Goal: Find specific page/section: Find specific page/section

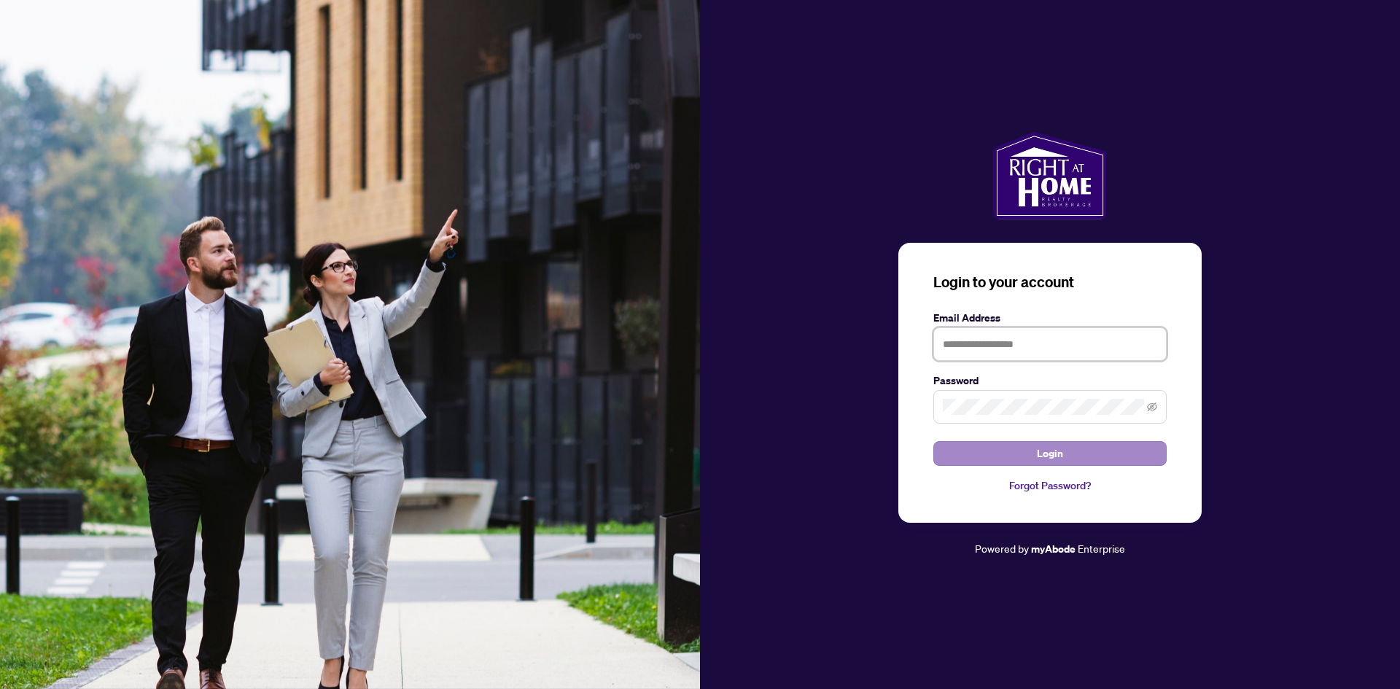
type input "**********"
click at [992, 451] on button "Login" at bounding box center [1050, 453] width 233 height 25
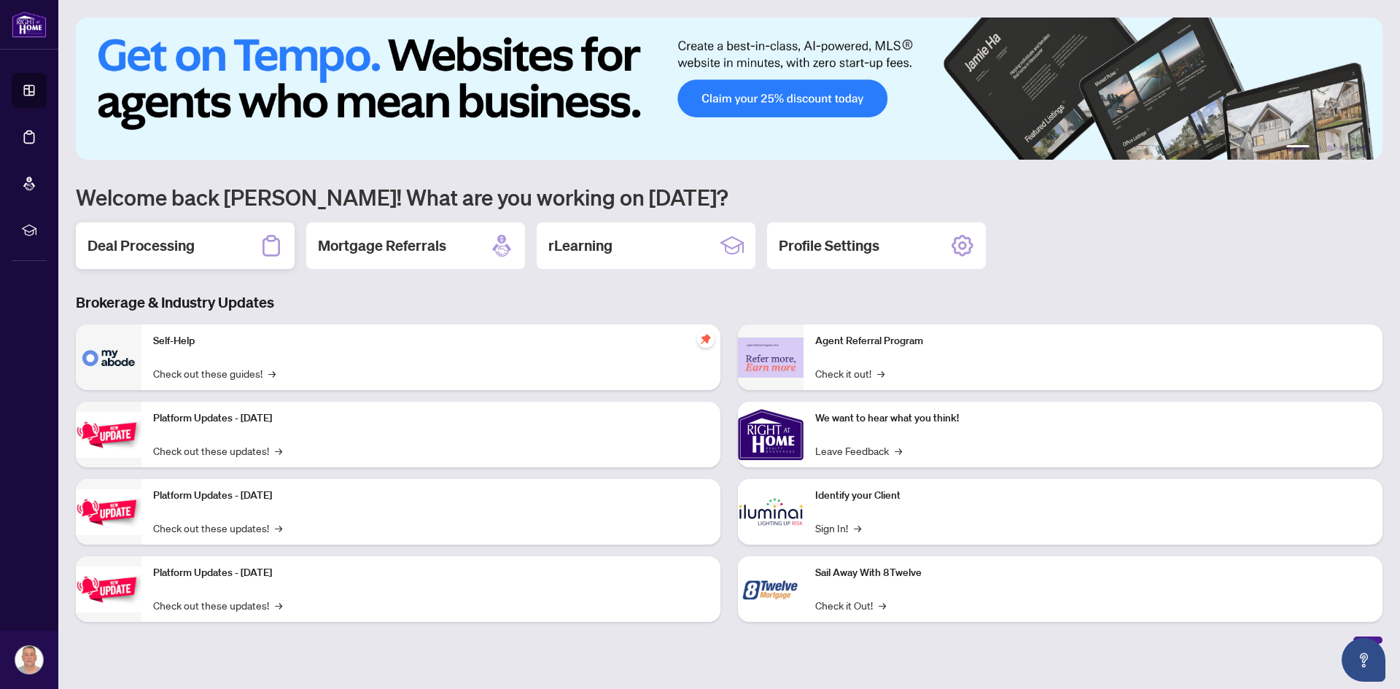
click at [212, 248] on div "Deal Processing" at bounding box center [185, 245] width 219 height 47
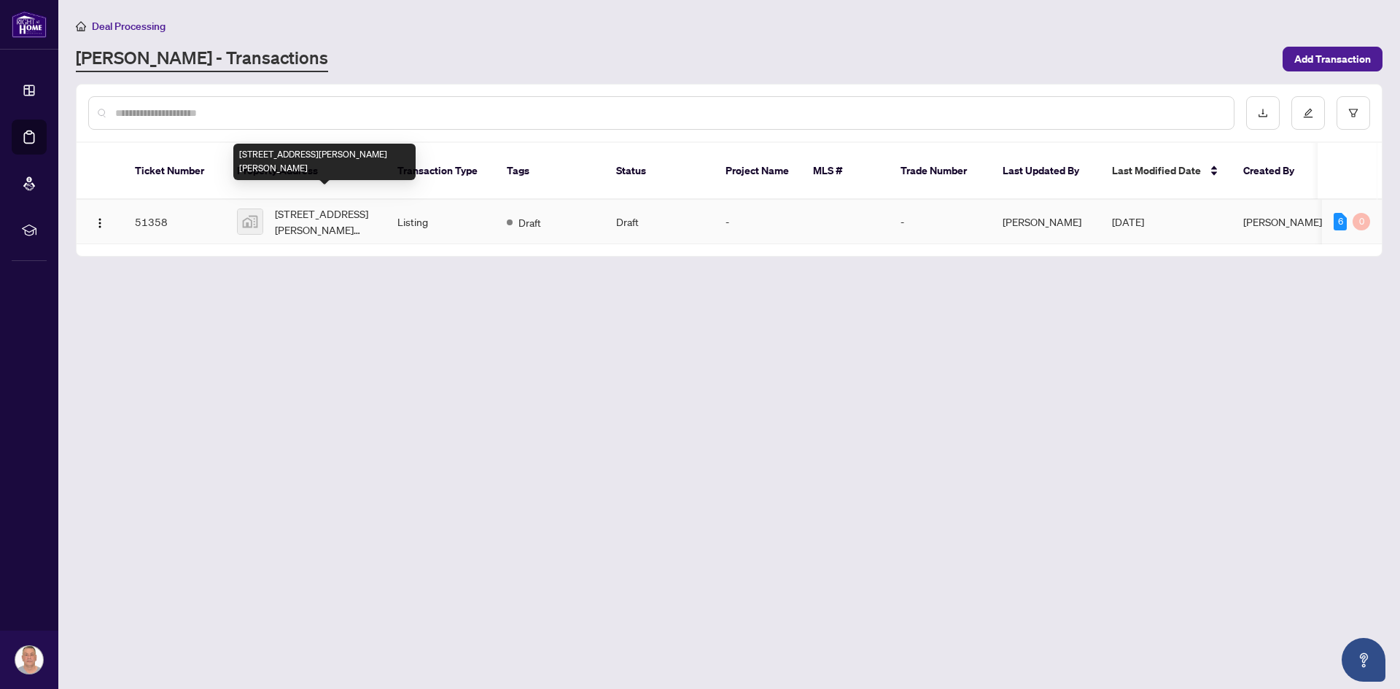
click at [314, 206] on span "[STREET_ADDRESS][PERSON_NAME][PERSON_NAME]" at bounding box center [324, 222] width 99 height 32
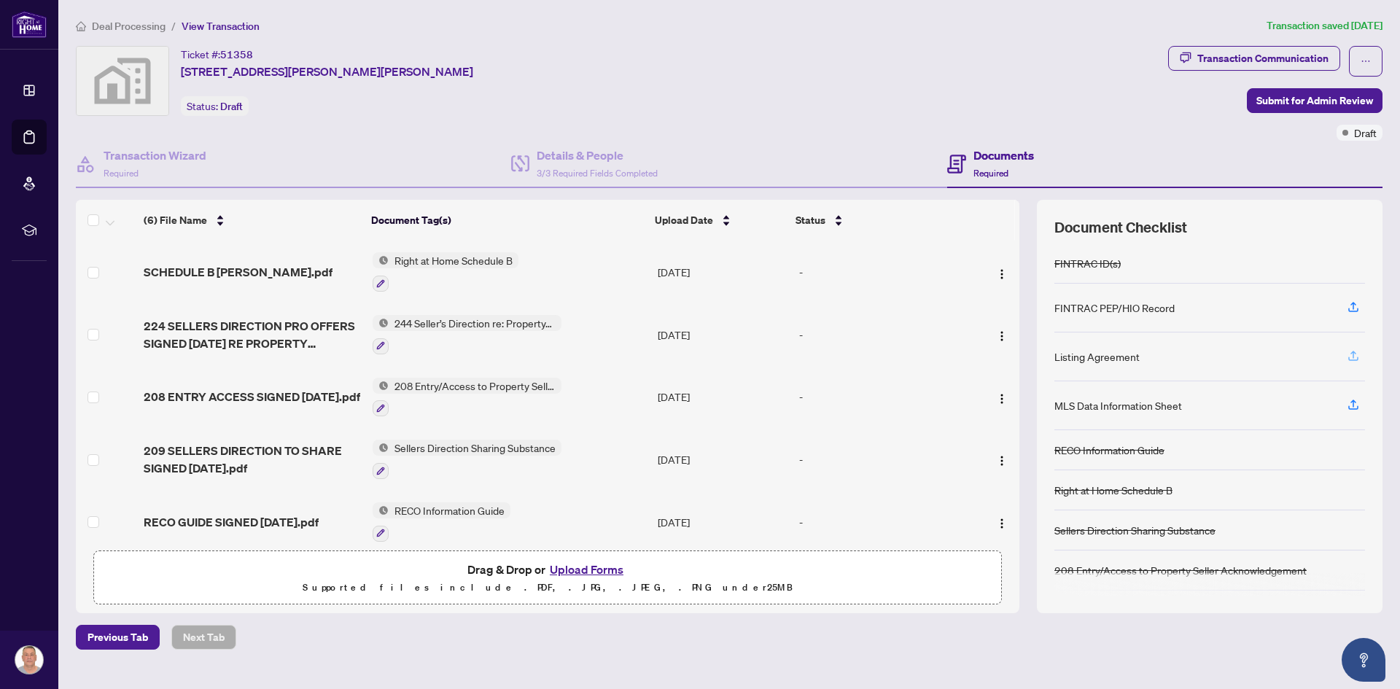
click at [1347, 357] on icon "button" at bounding box center [1353, 355] width 13 height 13
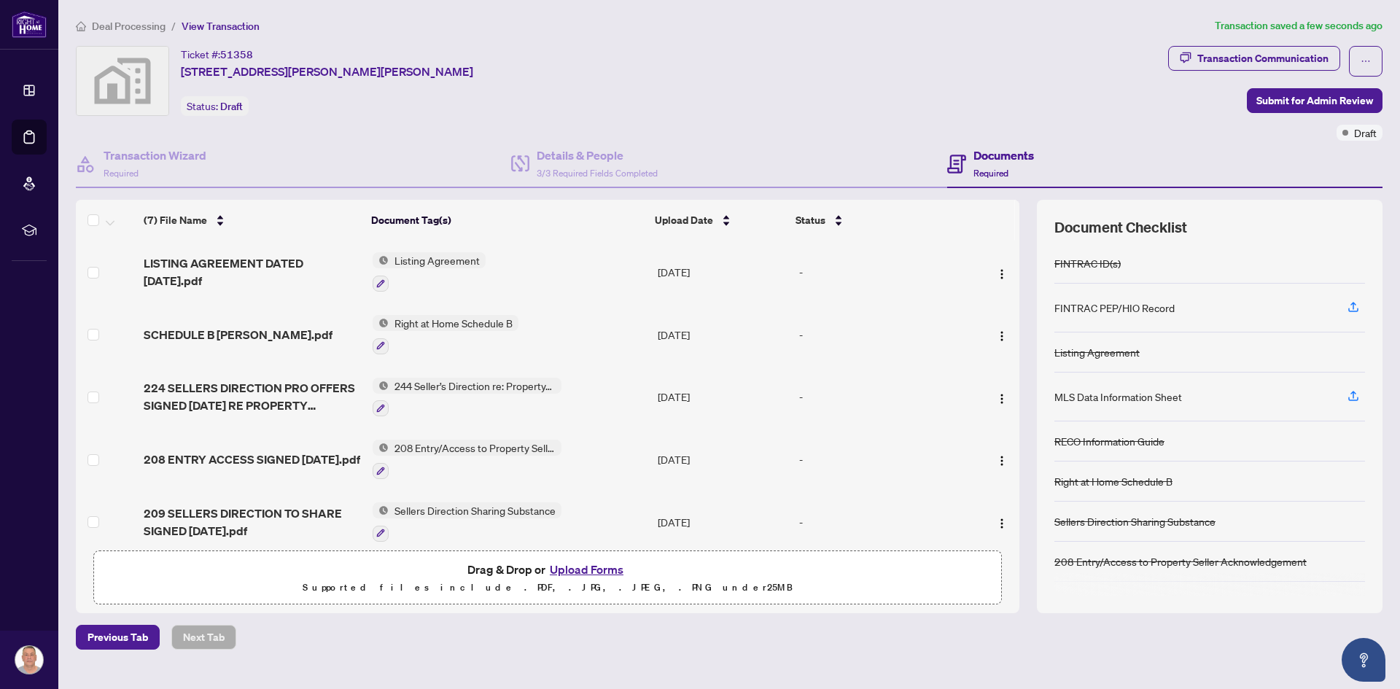
scroll to position [73, 0]
